Goal: Transaction & Acquisition: Purchase product/service

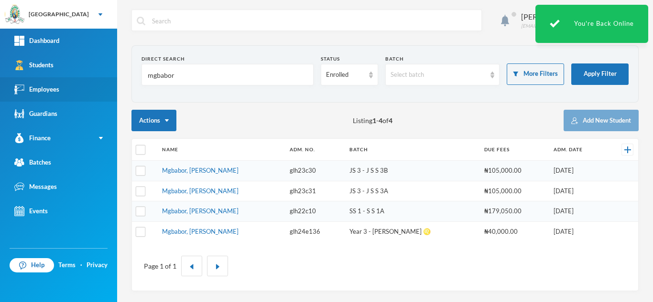
drag, startPoint x: 104, startPoint y: 80, endPoint x: 71, endPoint y: 80, distance: 33.0
click at [71, 80] on div "Greenland Hall Your Bluebic Account Greenland Hall Add a New School Dashboard S…" at bounding box center [326, 151] width 653 height 302
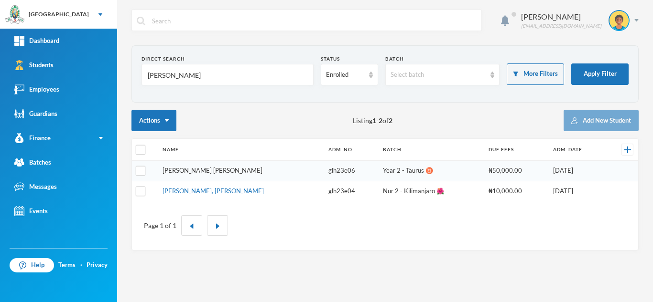
type input "asare"
click at [205, 172] on link "[PERSON_NAME] [PERSON_NAME]" at bounding box center [212, 171] width 100 height 8
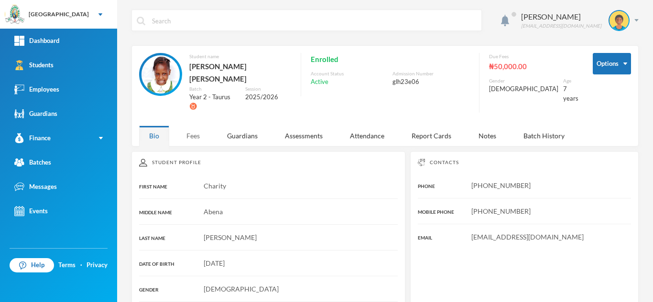
click at [190, 126] on div "Fees" at bounding box center [192, 136] width 33 height 21
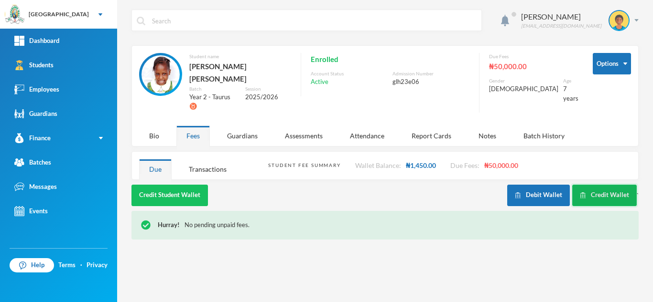
click at [584, 185] on button "Credit Wallet" at bounding box center [604, 195] width 64 height 21
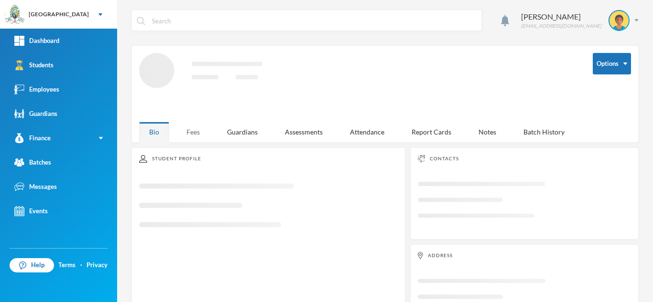
click at [190, 127] on div "Fees" at bounding box center [192, 132] width 33 height 21
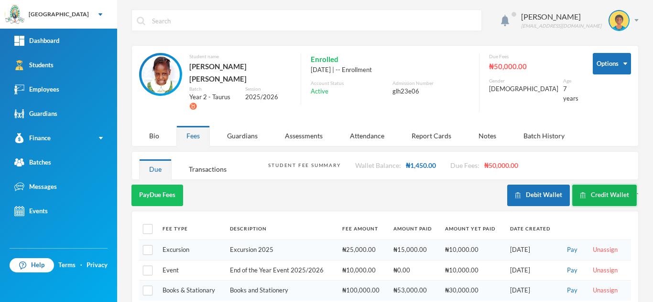
click at [586, 185] on button "Credit Wallet" at bounding box center [604, 195] width 64 height 21
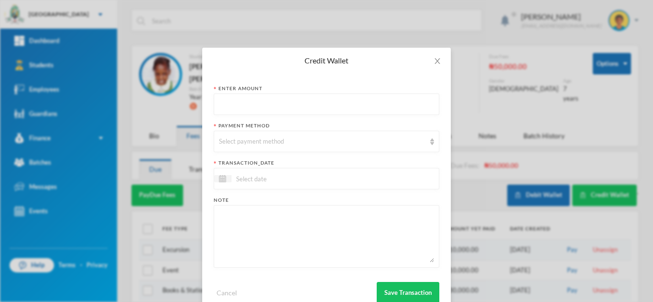
click at [293, 107] on input "text" at bounding box center [326, 104] width 215 height 21
type input "5000"
click at [243, 139] on div "Select payment method" at bounding box center [322, 142] width 206 height 10
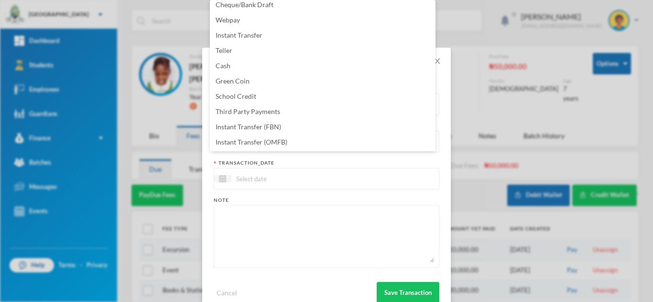
scroll to position [97, 0]
click at [290, 96] on li "Instant Transfer (FBN)" at bounding box center [322, 95] width 225 height 15
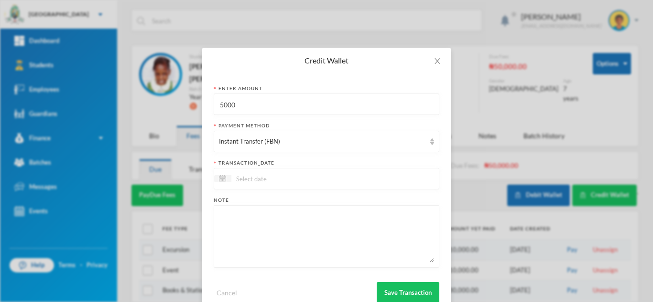
click at [281, 187] on div at bounding box center [326, 178] width 225 height 21
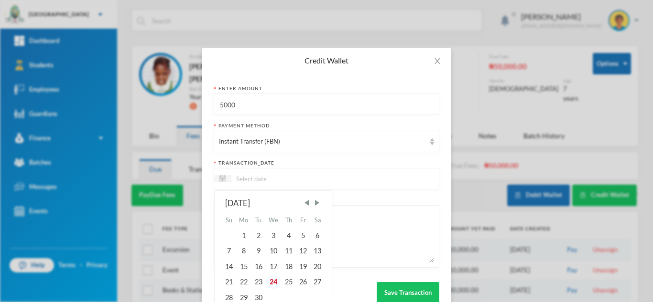
click at [268, 282] on div "24" at bounding box center [274, 282] width 16 height 15
type input "[DATE]"
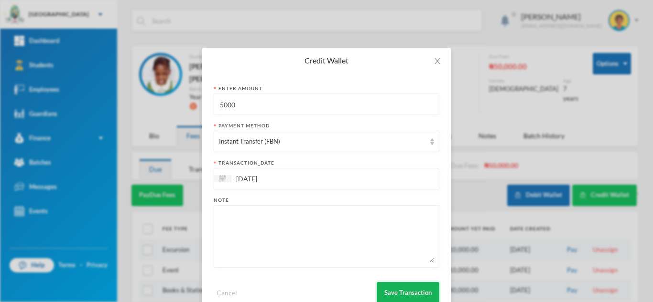
click at [383, 288] on button "Save Transaction" at bounding box center [407, 292] width 63 height 21
